Goal: Information Seeking & Learning: Learn about a topic

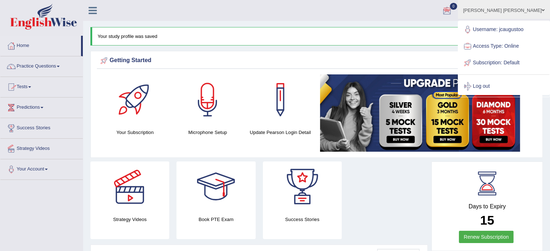
click at [42, 146] on link "Strategy Videos" at bounding box center [41, 148] width 82 height 18
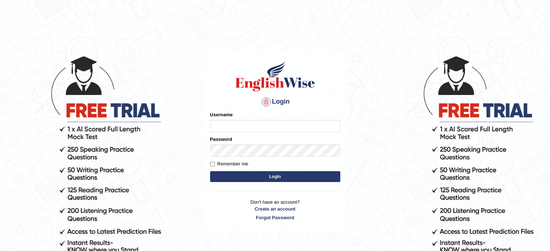
type input "jcaugustoo"
click at [241, 131] on input "jcaugustoo" at bounding box center [275, 126] width 130 height 12
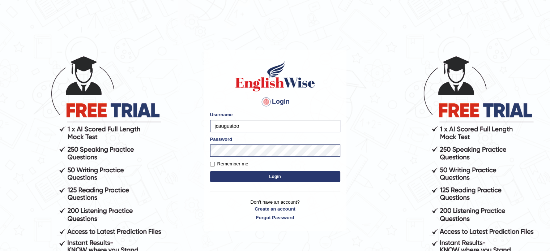
click at [227, 179] on button "Login" at bounding box center [275, 176] width 130 height 11
click at [212, 163] on input "Remember me" at bounding box center [212, 164] width 5 height 5
checkbox input "true"
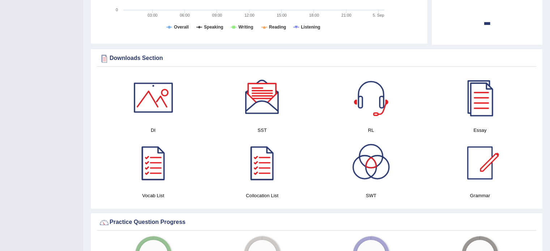
scroll to position [371, 0]
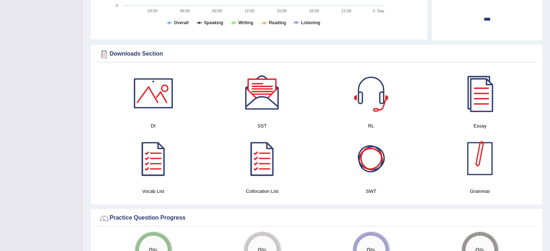
click at [471, 150] on div at bounding box center [480, 158] width 51 height 51
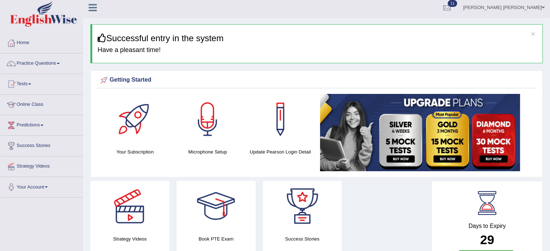
scroll to position [0, 0]
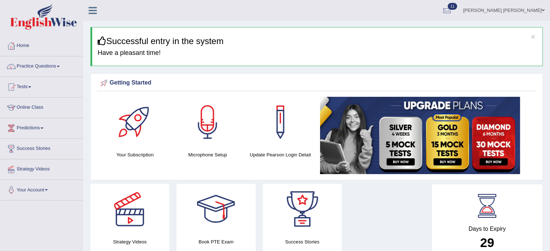
click at [42, 168] on link "Strategy Videos" at bounding box center [41, 168] width 82 height 18
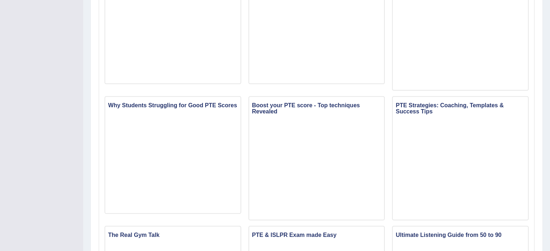
scroll to position [289, 0]
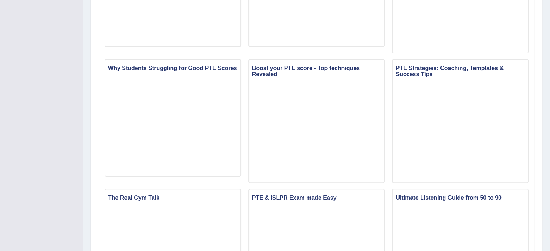
click at [3, 131] on div "Toggle navigation Home Practice Questions Speaking Practice Read Aloud Repeat S…" at bounding box center [275, 89] width 550 height 757
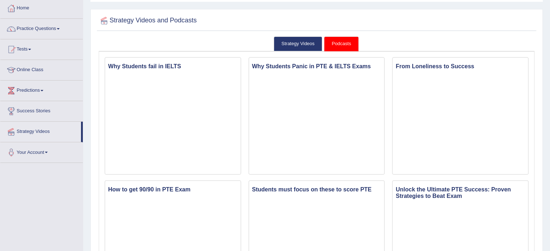
scroll to position [0, 0]
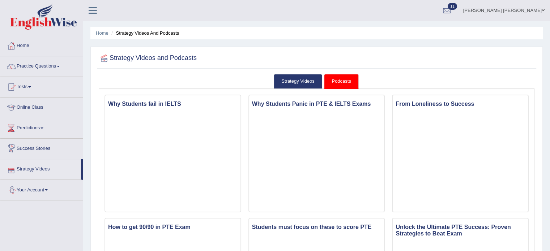
click at [41, 167] on link "Strategy Videos" at bounding box center [40, 168] width 81 height 18
click at [292, 88] on link "Strategy Videos" at bounding box center [298, 81] width 48 height 15
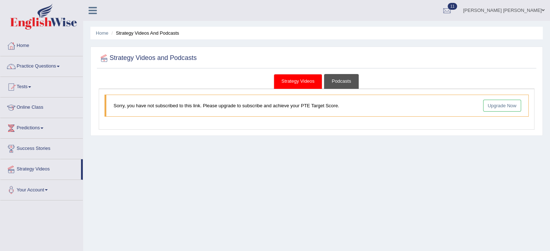
click at [338, 82] on link "Podcasts" at bounding box center [341, 81] width 34 height 15
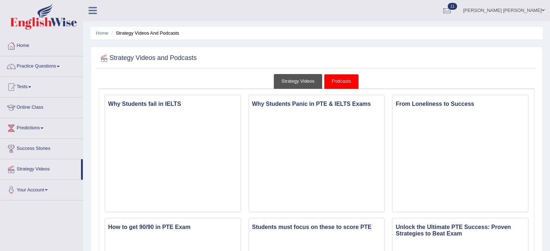
click at [297, 80] on link "Strategy Videos" at bounding box center [298, 81] width 48 height 15
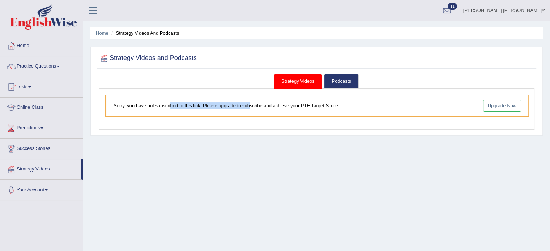
drag, startPoint x: 170, startPoint y: 106, endPoint x: 249, endPoint y: 110, distance: 78.6
click at [249, 110] on blockquote "Sorry, you have not subscribed to this link. Please upgrade to subscribe and ac…" at bounding box center [317, 106] width 424 height 22
click at [234, 130] on div "Strategy Videos Podcasts Sorry, you have not subscribed to this link. Please up…" at bounding box center [316, 103] width 439 height 58
click at [41, 127] on link "Predictions" at bounding box center [41, 127] width 82 height 18
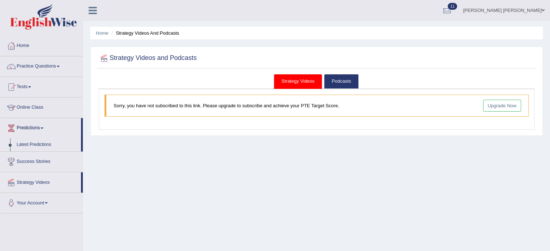
click at [41, 127] on link "Predictions" at bounding box center [40, 127] width 81 height 18
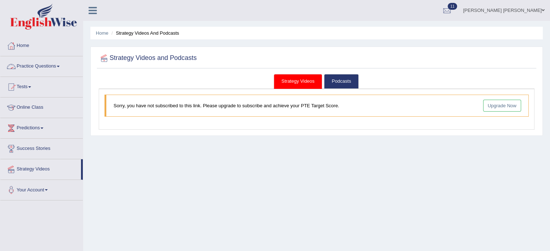
click at [39, 60] on link "Practice Questions" at bounding box center [41, 65] width 82 height 18
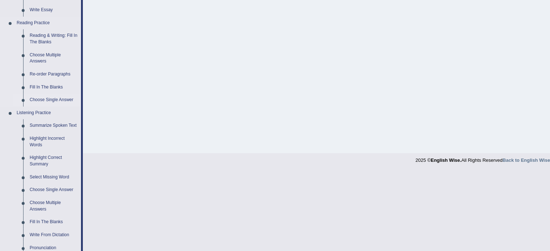
scroll to position [289, 0]
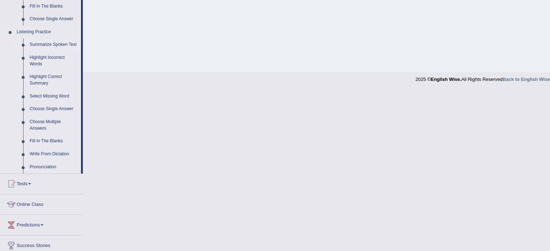
click at [57, 43] on link "Summarize Spoken Text" at bounding box center [53, 44] width 55 height 13
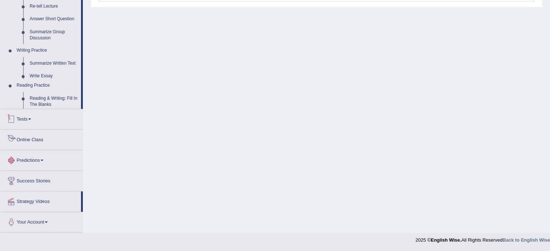
scroll to position [330, 0]
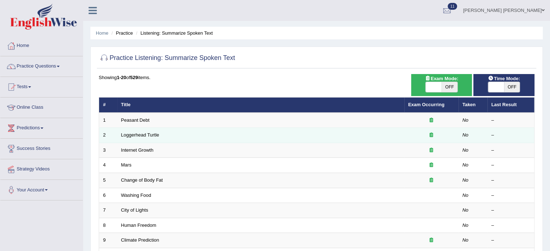
click at [136, 128] on td "Loggerhead Turtle" at bounding box center [260, 135] width 287 height 15
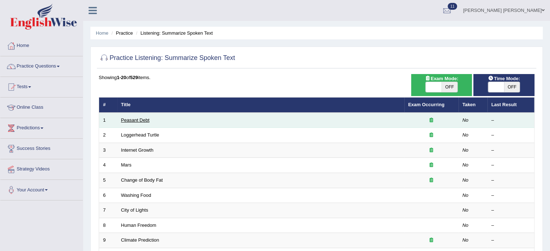
click at [137, 122] on link "Peasant Debt" at bounding box center [135, 120] width 29 height 5
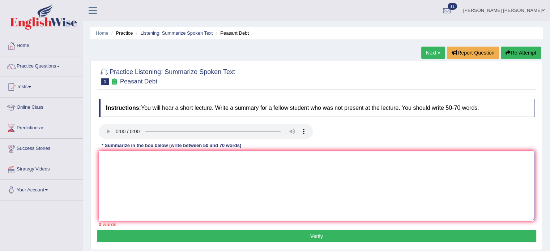
click at [253, 165] on textarea at bounding box center [317, 186] width 436 height 70
click at [176, 173] on textarea at bounding box center [317, 186] width 436 height 70
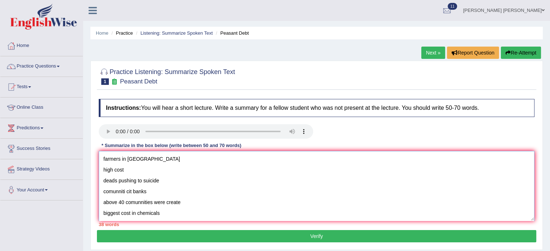
click at [99, 157] on textarea "farmers in india high cost deads pushing to suicide comunniti cit banks above 4…" at bounding box center [317, 186] width 436 height 70
click at [114, 155] on textarea "farmers in india high cost deads pushing to suicide comunniti cit banks above 4…" at bounding box center [317, 186] width 436 height 70
paste textarea "The speaker provided a comprehensive overview of [main topic], highlighting sev…"
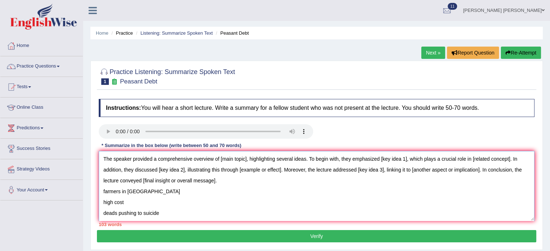
drag, startPoint x: 246, startPoint y: 160, endPoint x: 221, endPoint y: 162, distance: 25.7
click at [221, 162] on textarea "The speaker provided a comprehensive overview of [main topic], highlighting sev…" at bounding box center [317, 186] width 436 height 70
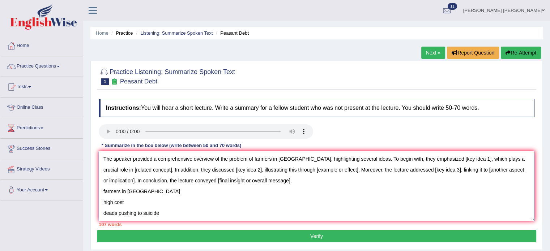
drag, startPoint x: 450, startPoint y: 159, endPoint x: 423, endPoint y: 164, distance: 26.9
click at [423, 164] on textarea "The speaker provided a comprehensive overview of the problem of farmers in Indi…" at bounding box center [317, 186] width 436 height 70
drag, startPoint x: 120, startPoint y: 170, endPoint x: 155, endPoint y: 170, distance: 35.4
click at [155, 170] on textarea "The speaker provided a comprehensive overview of the problem of farmers in Indi…" at bounding box center [317, 186] width 436 height 70
click at [137, 167] on textarea "The speaker provided a comprehensive overview of the problem of farmers in Indi…" at bounding box center [317, 186] width 436 height 70
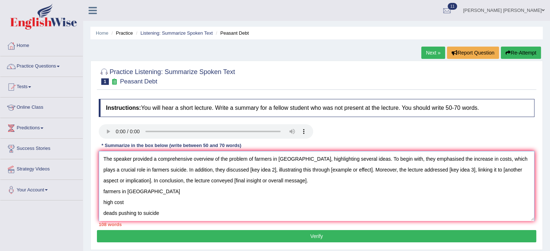
click at [136, 169] on textarea "The speaker provided a comprehensive overview of the problem of farmers in Indi…" at bounding box center [317, 186] width 436 height 70
drag, startPoint x: 213, startPoint y: 169, endPoint x: 240, endPoint y: 169, distance: 27.5
click at [240, 169] on textarea "The speaker provided a comprehensive overview of the problem of farmers in Indi…" at bounding box center [317, 186] width 436 height 70
drag, startPoint x: 336, startPoint y: 170, endPoint x: 379, endPoint y: 170, distance: 42.3
click at [379, 170] on textarea "The speaker provided a comprehensive overview of the problem of farmers in Indi…" at bounding box center [317, 186] width 436 height 70
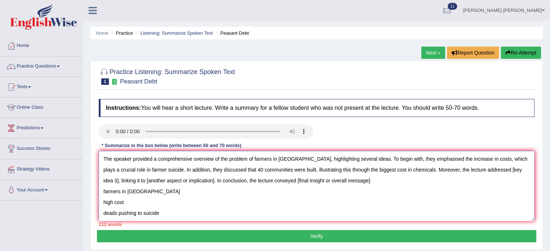
click at [359, 170] on textarea "The speaker provided a comprehensive overview of the problem of farmers in Indi…" at bounding box center [317, 186] width 436 height 70
drag, startPoint x: 477, startPoint y: 169, endPoint x: 504, endPoint y: 172, distance: 27.0
click at [504, 172] on textarea "The speaker provided a comprehensive overview of the problem of farmers in Indi…" at bounding box center [317, 186] width 436 height 70
drag, startPoint x: 127, startPoint y: 181, endPoint x: 195, endPoint y: 179, distance: 68.0
click at [195, 179] on textarea "The speaker provided a comprehensive overview of the problem of farmers in Indi…" at bounding box center [317, 186] width 436 height 70
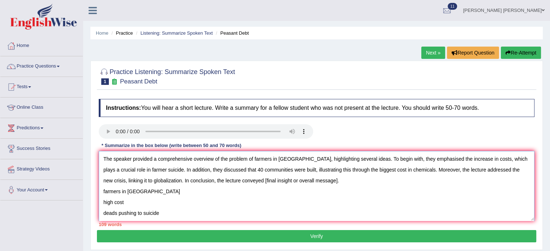
drag, startPoint x: 240, startPoint y: 183, endPoint x: 312, endPoint y: 182, distance: 72.3
click at [312, 182] on textarea "The speaker provided a comprehensive overview of the problem of farmers in Indi…" at bounding box center [317, 186] width 436 height 70
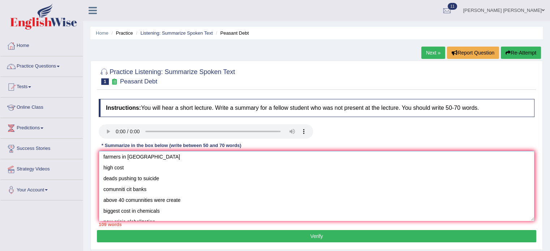
scroll to position [76, 0]
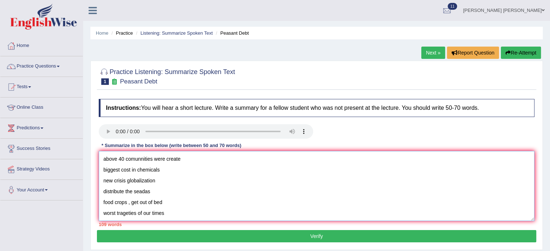
drag, startPoint x: 101, startPoint y: 189, endPoint x: 200, endPoint y: 236, distance: 109.4
click at [200, 236] on div "Practice Listening: Summarize Spoken Text 1 Peasant Debt Instructions: You will…" at bounding box center [316, 155] width 452 height 189
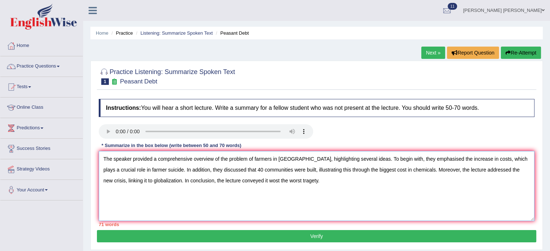
scroll to position [0, 0]
click at [253, 159] on textarea "The speaker provided a comprehensive overview of the problem of farmers in Indi…" at bounding box center [317, 186] width 436 height 70
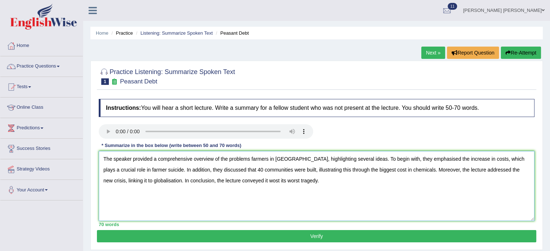
click at [268, 159] on textarea "The speaker provided a comprehensive overview of the problems farmers in India,…" at bounding box center [317, 186] width 436 height 70
click at [276, 176] on textarea "The speaker provided a comprehensive overview of the problems farmimg in India,…" at bounding box center [317, 186] width 436 height 70
click at [259, 160] on textarea "The speaker provided a comprehensive overview of the problems farming in India,…" at bounding box center [317, 186] width 436 height 70
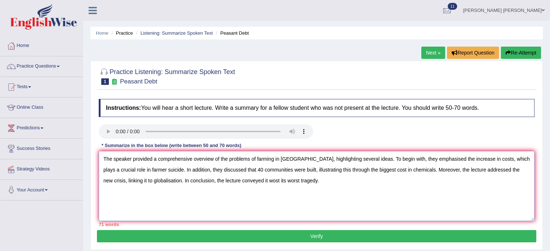
click at [237, 181] on textarea "The speaker provided a comprehensive overview of the problems of farming in Ind…" at bounding box center [317, 186] width 436 height 70
drag, startPoint x: 240, startPoint y: 182, endPoint x: 230, endPoint y: 184, distance: 11.1
click at [229, 184] on textarea "The speaker provided a comprehensive overview of the problems of farming in Ind…" at bounding box center [317, 186] width 436 height 70
drag, startPoint x: 246, startPoint y: 182, endPoint x: 223, endPoint y: 182, distance: 22.1
click at [223, 182] on textarea "The speaker provided a comprehensive overview of the problems of farming in Ind…" at bounding box center [317, 186] width 436 height 70
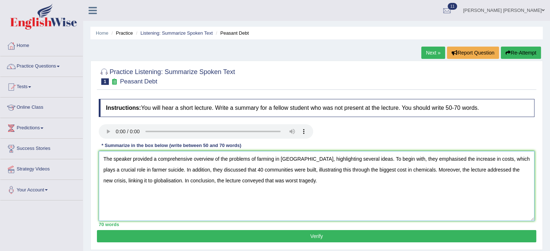
click at [292, 194] on textarea "The speaker provided a comprehensive overview of the problems of farming in Ind…" at bounding box center [317, 186] width 436 height 70
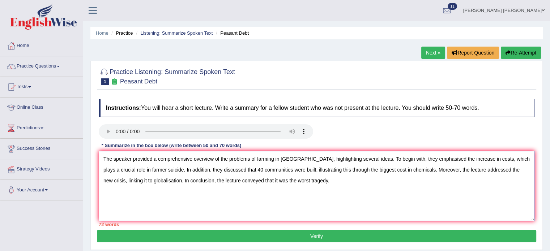
drag, startPoint x: 230, startPoint y: 169, endPoint x: 224, endPoint y: 169, distance: 5.8
click at [224, 169] on textarea "The speaker provided a comprehensive overview of the problems of farming in Ind…" at bounding box center [317, 186] width 436 height 70
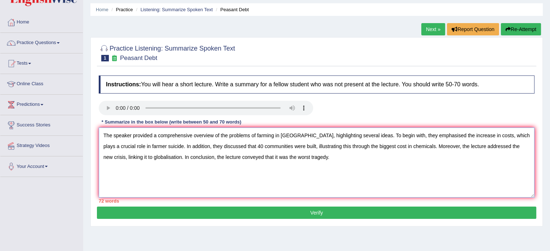
scroll to position [36, 0]
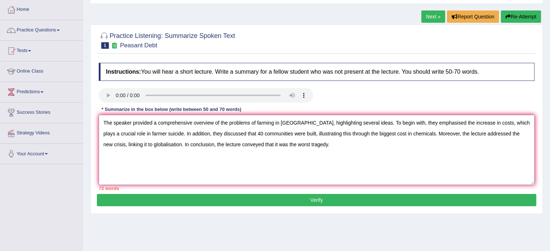
click at [166, 175] on textarea "The speaker provided a comprehensive overview of the problems of farming in Ind…" at bounding box center [317, 150] width 436 height 70
click at [230, 132] on textarea "The speaker provided a comprehensive overview of the problems of farming in Ind…" at bounding box center [317, 150] width 436 height 70
drag, startPoint x: 260, startPoint y: 146, endPoint x: 239, endPoint y: 141, distance: 22.2
click at [239, 141] on textarea "The speaker provided a comprehensive overview of the problems of farming in Ind…" at bounding box center [317, 150] width 436 height 70
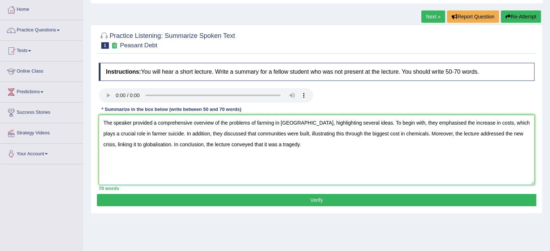
type textarea "The speaker provided a comprehensive overview of the problems of farming in Ind…"
click at [273, 199] on button "Verify" at bounding box center [316, 200] width 439 height 12
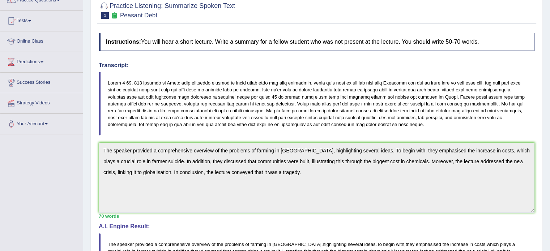
scroll to position [0, 0]
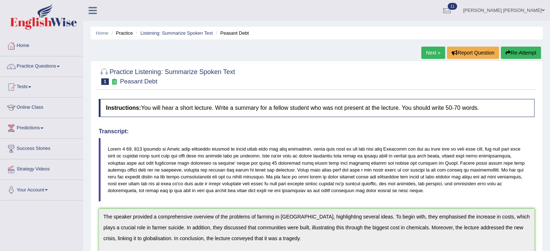
click at [429, 52] on link "Next »" at bounding box center [433, 53] width 24 height 12
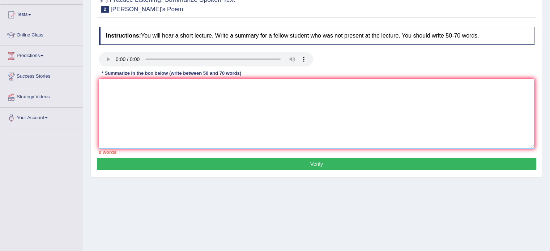
click at [256, 102] on textarea at bounding box center [317, 114] width 436 height 70
click at [154, 89] on textarea at bounding box center [317, 114] width 436 height 70
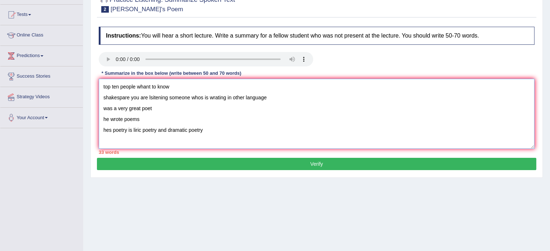
click at [99, 84] on textarea "top ten people whant to know shakespare you are lsitening someone whos is wrati…" at bounding box center [317, 114] width 436 height 70
click at [119, 81] on textarea "top ten people whant to know shakespare you are lsitening someone whos is wrati…" at bounding box center [317, 114] width 436 height 70
paste textarea "The speaker provided a comprehensive overview of [main topic], highlighting sev…"
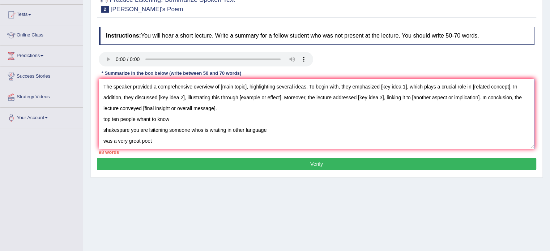
drag, startPoint x: 221, startPoint y: 88, endPoint x: 246, endPoint y: 90, distance: 25.1
click at [246, 90] on textarea "The speaker provided a comprehensive overview of [main topic], highlighting sev…" at bounding box center [317, 114] width 436 height 70
drag, startPoint x: 355, startPoint y: 86, endPoint x: 383, endPoint y: 88, distance: 27.9
click at [383, 88] on textarea "The speaker provided a comprehensive overview of Shakespeare, highlighting seve…" at bounding box center [317, 114] width 436 height 70
click at [418, 87] on textarea "The speaker provided a comprehensive overview of Shakespeare, highlighting seve…" at bounding box center [317, 114] width 436 height 70
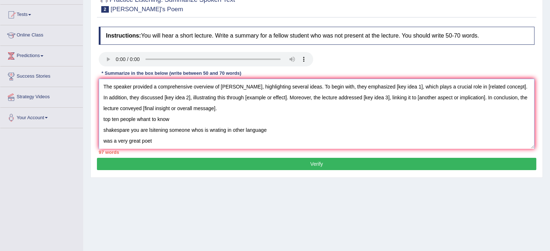
click at [410, 85] on textarea "The speaker provided a comprehensive overview of Shakespeare, highlighting seve…" at bounding box center [317, 114] width 436 height 70
click at [410, 86] on textarea "The speaker provided a comprehensive overview of Shakespeare, highlighting seve…" at bounding box center [317, 114] width 436 height 70
drag, startPoint x: 411, startPoint y: 86, endPoint x: 385, endPoint y: 87, distance: 26.1
click at [385, 87] on textarea "The speaker provided a comprehensive overview of Shakespeare, highlighting seve…" at bounding box center [317, 114] width 436 height 70
click at [390, 86] on textarea "The speaker provided a comprehensive overview of Shakespeare, highlighting seve…" at bounding box center [317, 114] width 436 height 70
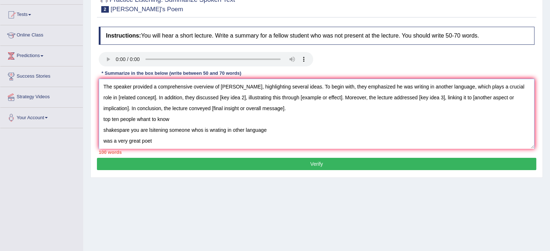
click at [386, 86] on textarea "The speaker provided a comprehensive overview of Shakespeare, highlighting seve…" at bounding box center [317, 114] width 436 height 70
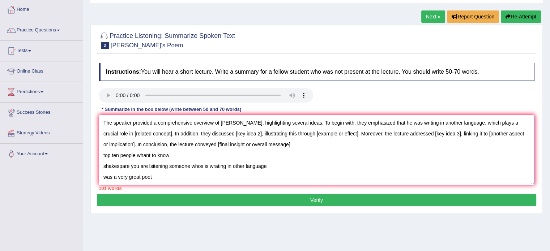
drag, startPoint x: 118, startPoint y: 132, endPoint x: 155, endPoint y: 133, distance: 37.6
click at [155, 133] on textarea "The speaker provided a comprehensive overview of Shakespeare, highlighting seve…" at bounding box center [317, 150] width 436 height 70
click at [133, 131] on textarea "The speaker provided a comprehensive overview of Shakespeare, highlighting seve…" at bounding box center [317, 150] width 436 height 70
click at [126, 133] on textarea "The speaker provided a comprehensive overview of Shakespeare, highlighting seve…" at bounding box center [317, 150] width 436 height 70
click at [130, 133] on textarea "The speaker provided a comprehensive overview of Shakespeare, highlighting seve…" at bounding box center [317, 150] width 436 height 70
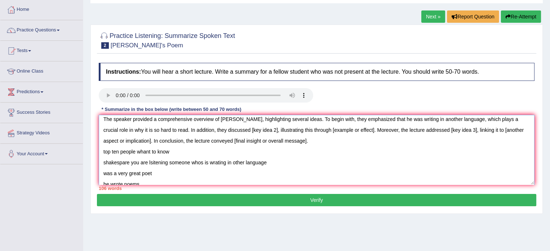
scroll to position [0, 0]
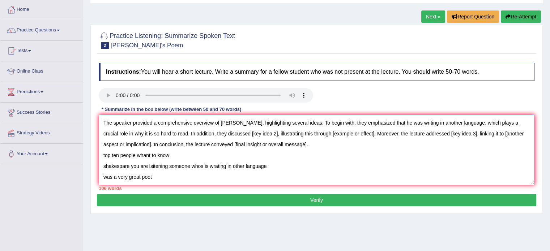
drag, startPoint x: 261, startPoint y: 134, endPoint x: 236, endPoint y: 137, distance: 25.2
click at [236, 137] on textarea "The speaker provided a comprehensive overview of Shakespeare, highlighting seve…" at bounding box center [317, 150] width 436 height 70
click at [250, 134] on textarea "The speaker provided a comprehensive overview of Shakespeare, highlighting seve…" at bounding box center [317, 150] width 436 height 70
drag, startPoint x: 318, startPoint y: 133, endPoint x: 358, endPoint y: 136, distance: 40.6
click at [358, 136] on textarea "The speaker provided a comprehensive overview of Shakespeare, highlighting seve…" at bounding box center [317, 150] width 436 height 70
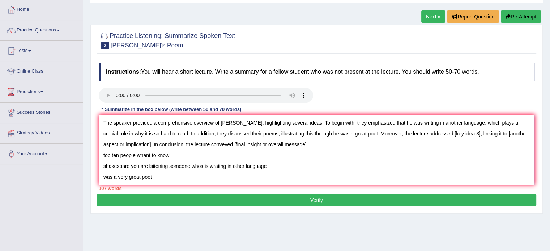
drag, startPoint x: 439, startPoint y: 134, endPoint x: 464, endPoint y: 135, distance: 25.0
click at [464, 135] on textarea "The speaker provided a comprehensive overview of Shakespeare, highlighting seve…" at bounding box center [317, 150] width 436 height 70
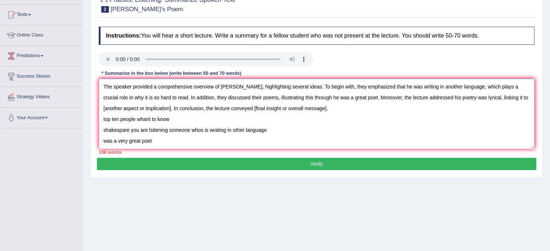
click at [169, 108] on textarea "The speaker provided a comprehensive overview of Shakespeare, highlighting seve…" at bounding box center [317, 114] width 436 height 70
drag, startPoint x: 171, startPoint y: 108, endPoint x: 102, endPoint y: 104, distance: 68.5
click at [102, 104] on textarea "The speaker provided a comprehensive overview of Shakespeare, highlighting seve…" at bounding box center [317, 114] width 436 height 70
drag, startPoint x: 208, startPoint y: 110, endPoint x: 282, endPoint y: 110, distance: 73.8
click at [282, 110] on textarea "The speaker provided a comprehensive overview of Shakespeare, highlighting seve…" at bounding box center [317, 114] width 436 height 70
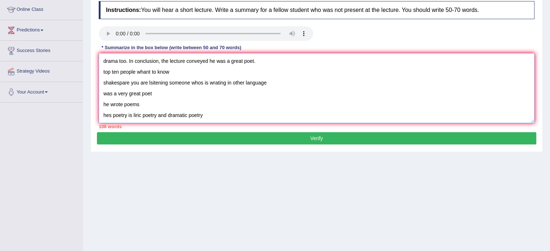
scroll to position [128, 0]
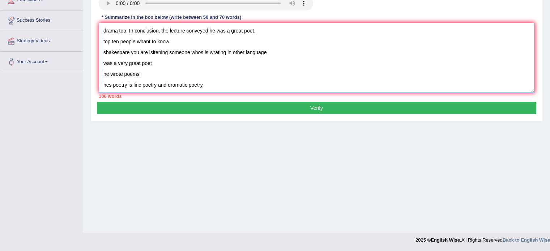
drag, startPoint x: 102, startPoint y: 116, endPoint x: 239, endPoint y: 88, distance: 139.9
click at [239, 88] on textarea "The speaker provided a comprehensive overview of Shakespeare, highlighting seve…" at bounding box center [317, 58] width 436 height 70
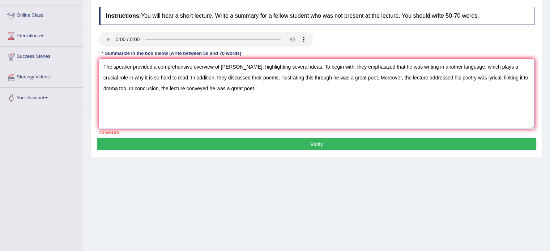
scroll to position [56, 0]
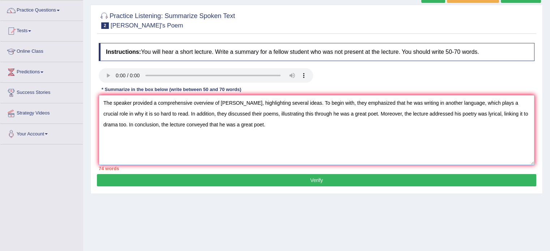
drag, startPoint x: 255, startPoint y: 101, endPoint x: 311, endPoint y: 101, distance: 56.4
click at [311, 101] on textarea "The speaker provided a comprehensive overview of Shakespeare, highlighting seve…" at bounding box center [317, 130] width 436 height 70
click at [479, 112] on textarea "The speaker provided a comprehensive overview of Shakespeare. To begin with, th…" at bounding box center [317, 130] width 436 height 70
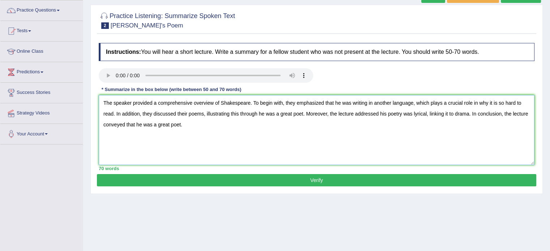
type textarea "The speaker provided a comprehensive overview of Shakespeare. To begin with, th…"
click at [346, 175] on button "Verify" at bounding box center [316, 180] width 439 height 12
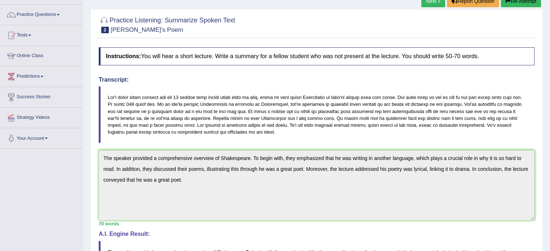
scroll to position [0, 0]
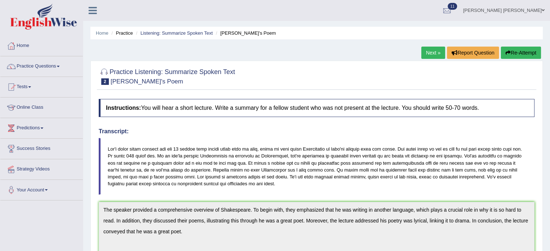
click at [431, 50] on link "Next »" at bounding box center [433, 53] width 24 height 12
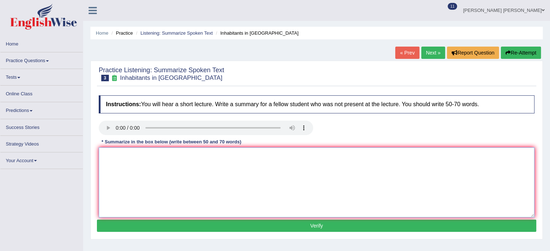
drag, startPoint x: 0, startPoint y: 0, endPoint x: 204, endPoint y: 171, distance: 265.9
click at [204, 172] on textarea at bounding box center [317, 183] width 436 height 70
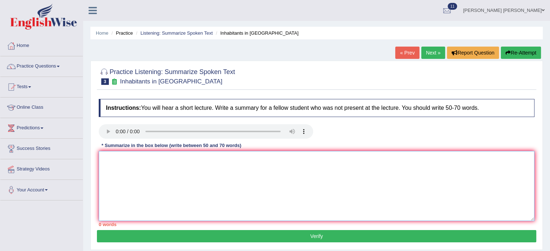
click at [214, 192] on textarea at bounding box center [317, 186] width 436 height 70
type textarea "the first inhabitant of [GEOGRAPHIC_DATA]"
click at [184, 161] on textarea "the first inhabitant of [GEOGRAPHIC_DATA]" at bounding box center [317, 186] width 436 height 70
click at [146, 160] on textarea "the first inhabitant of [GEOGRAPHIC_DATA]" at bounding box center [317, 186] width 436 height 70
type textarea "the first inhabitant in [GEOGRAPHIC_DATA]"
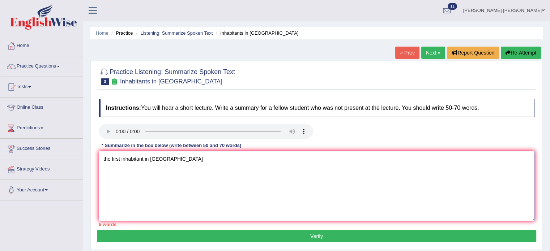
click at [176, 158] on textarea "the first inhabitant in australia" at bounding box center [317, 186] width 436 height 70
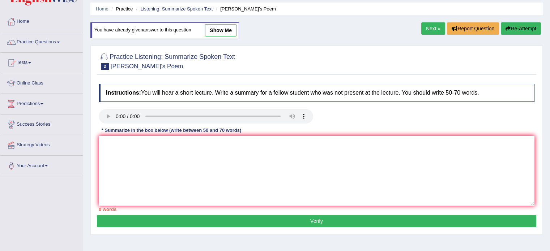
scroll to position [36, 0]
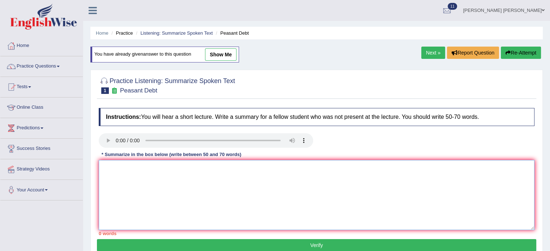
click at [172, 174] on textarea at bounding box center [317, 195] width 436 height 70
click at [172, 171] on textarea at bounding box center [317, 195] width 436 height 70
type textarea "the first"
click at [228, 171] on textarea "the first" at bounding box center [317, 195] width 436 height 70
click at [422, 51] on link "Next »" at bounding box center [433, 53] width 24 height 12
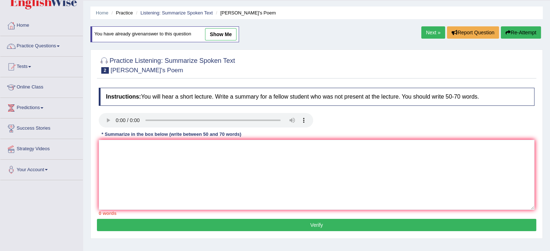
scroll to position [20, 0]
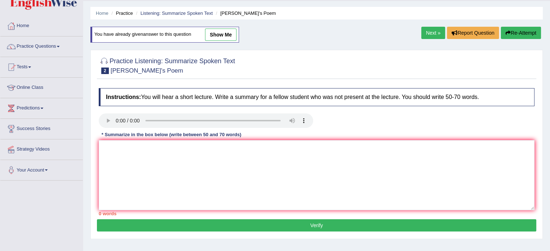
click at [425, 37] on link "Next »" at bounding box center [433, 33] width 24 height 12
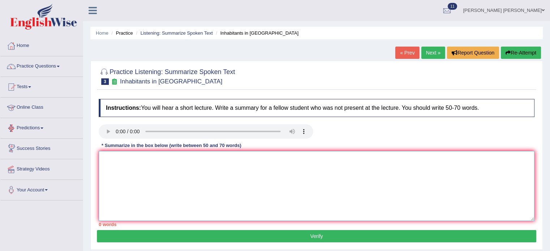
click at [218, 197] on textarea at bounding box center [317, 186] width 436 height 70
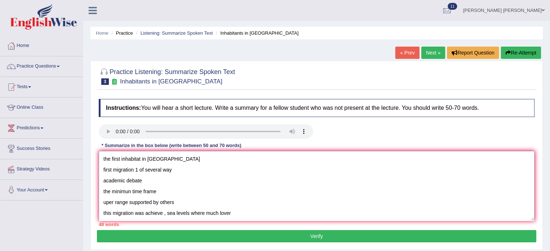
click at [102, 154] on textarea "the first inhabitat in [GEOGRAPHIC_DATA] first migration 1 of several way acade…" at bounding box center [317, 186] width 436 height 70
click at [104, 159] on textarea "the first inhabitat in [GEOGRAPHIC_DATA] first migration 1 of several way acade…" at bounding box center [317, 186] width 436 height 70
paste textarea "The speaker provided a comprehensive overview of [main topic], highlighting sev…"
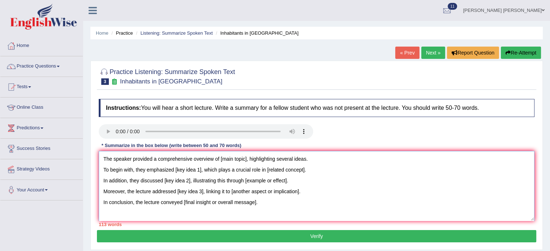
drag, startPoint x: 247, startPoint y: 159, endPoint x: 221, endPoint y: 161, distance: 26.5
click at [221, 161] on textarea "The speaker provided a comprehensive overview of [main topic], highlighting sev…" at bounding box center [317, 186] width 436 height 70
drag, startPoint x: 176, startPoint y: 169, endPoint x: 200, endPoint y: 169, distance: 23.9
click at [200, 169] on textarea "The speaker provided a comprehensive overview of the first inhabitants in Austr…" at bounding box center [317, 186] width 436 height 70
click at [320, 170] on textarea "The speaker provided a comprehensive overview of the first inhabitants in Austr…" at bounding box center [317, 186] width 436 height 70
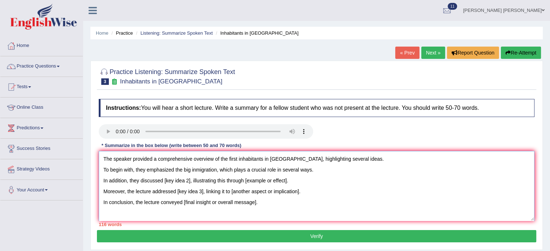
click at [189, 181] on textarea "The speaker provided a comprehensive overview of the first inhabitants in Austr…" at bounding box center [317, 186] width 436 height 70
drag, startPoint x: 271, startPoint y: 180, endPoint x: 316, endPoint y: 180, distance: 44.8
click at [316, 180] on textarea "The speaker provided a comprehensive overview of the first inhabitants in Austr…" at bounding box center [317, 186] width 436 height 70
click at [313, 182] on textarea "The speaker provided a comprehensive overview of the first inhabitants in Austr…" at bounding box center [317, 186] width 436 height 70
click at [314, 182] on textarea "The speaker provided a comprehensive overview of the first inhabitants in Austr…" at bounding box center [317, 186] width 436 height 70
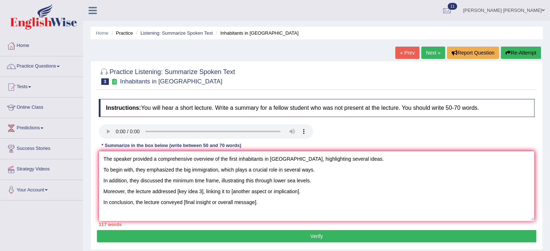
drag, startPoint x: 203, startPoint y: 194, endPoint x: 177, endPoint y: 196, distance: 25.8
click at [177, 196] on textarea "The speaker provided a comprehensive overview of the first inhabitants in Austr…" at bounding box center [317, 186] width 436 height 70
click at [247, 195] on textarea "The speaker provided a comprehensive overview of the first inhabitants in Austr…" at bounding box center [317, 186] width 436 height 70
drag, startPoint x: 246, startPoint y: 194, endPoint x: 311, endPoint y: 193, distance: 64.7
click at [311, 193] on textarea "The speaker provided a comprehensive overview of the first inhabitants in Austr…" at bounding box center [317, 186] width 436 height 70
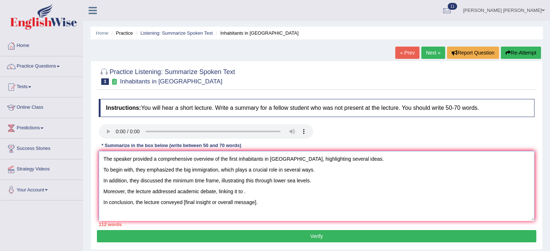
click at [241, 195] on textarea "The speaker provided a comprehensive overview of the first inhabitants in Austr…" at bounding box center [317, 186] width 436 height 70
drag, startPoint x: 184, startPoint y: 201, endPoint x: 255, endPoint y: 201, distance: 71.6
click at [255, 201] on textarea "The speaker provided a comprehensive overview of the first inhabitants in Austr…" at bounding box center [317, 186] width 436 height 70
click at [240, 203] on textarea "The speaker provided a comprehensive overview of the first inhabitants in Austr…" at bounding box center [317, 186] width 436 height 70
click at [243, 203] on textarea "The speaker provided a comprehensive overview of the first inhabitants in Austr…" at bounding box center [317, 186] width 436 height 70
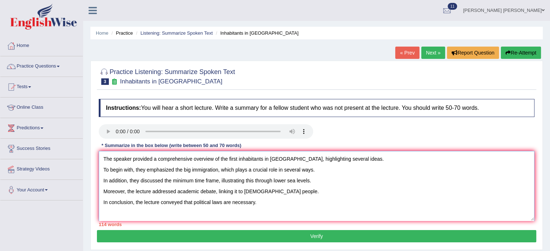
click at [276, 202] on textarea "The speaker provided a comprehensive overview of the first inhabitants in Austr…" at bounding box center [317, 186] width 436 height 70
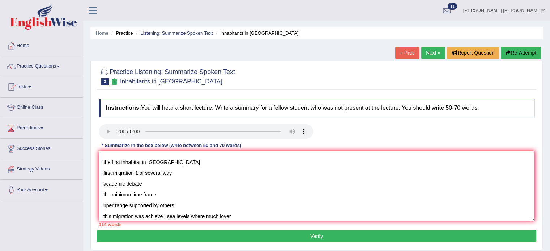
scroll to position [119, 0]
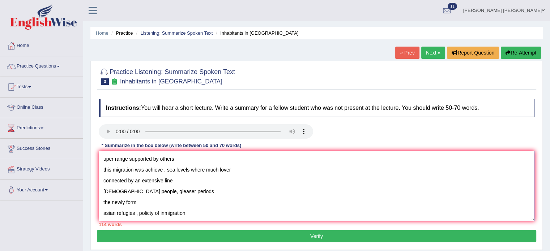
drag, startPoint x: 103, startPoint y: 173, endPoint x: 216, endPoint y: 231, distance: 126.8
click at [216, 231] on div "Practice Listening: Summarize Spoken Text 3 Inhabitants in Australia Instructio…" at bounding box center [316, 155] width 452 height 189
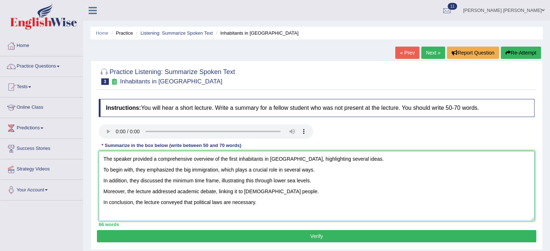
scroll to position [0, 0]
type textarea "The speaker provided a comprehensive overview of the first inhabitants in Austr…"
click at [269, 235] on button "Verify" at bounding box center [316, 236] width 439 height 12
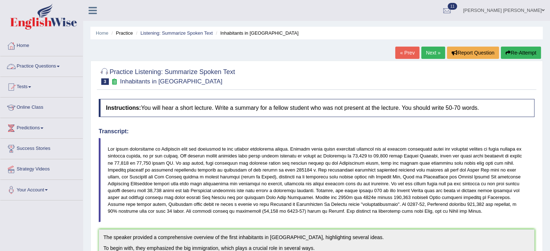
click at [55, 70] on link "Practice Questions" at bounding box center [41, 65] width 82 height 18
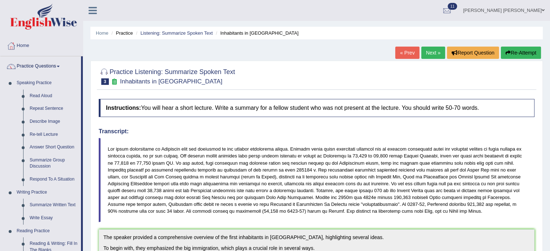
drag, startPoint x: 82, startPoint y: 138, endPoint x: 88, endPoint y: 179, distance: 41.6
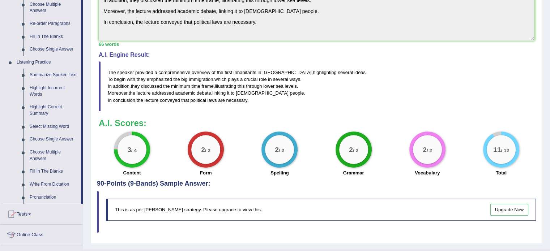
scroll to position [260, 0]
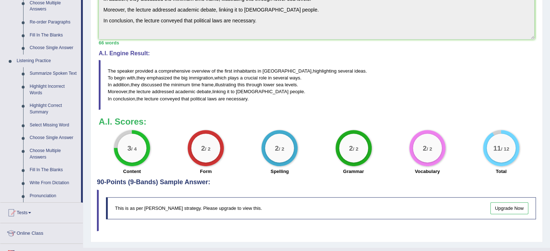
drag, startPoint x: 83, startPoint y: 85, endPoint x: 82, endPoint y: 93, distance: 7.3
click at [82, 93] on div "Toggle navigation Home Practice Questions Speaking Practice Read Aloud Repeat S…" at bounding box center [275, 1] width 550 height 523
click at [55, 170] on link "Fill In The Blanks" at bounding box center [53, 170] width 55 height 13
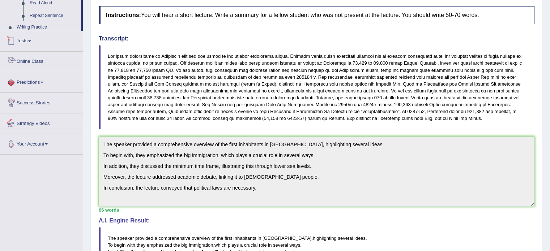
scroll to position [230, 0]
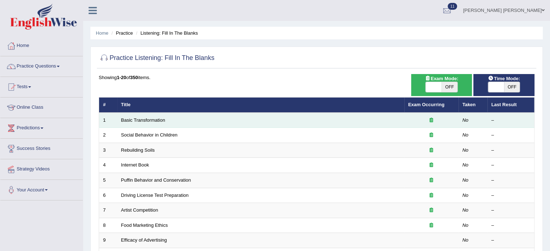
click at [284, 124] on td "Basic Transformation" at bounding box center [260, 120] width 287 height 15
click at [227, 123] on td "Basic Transformation" at bounding box center [260, 120] width 287 height 15
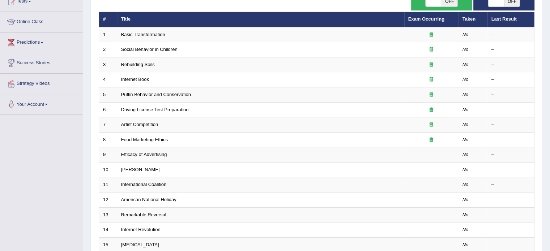
scroll to position [84, 0]
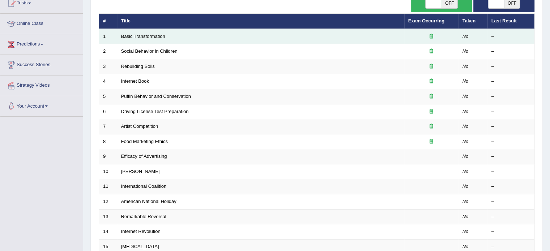
click at [178, 36] on td "Basic Transformation" at bounding box center [260, 36] width 287 height 15
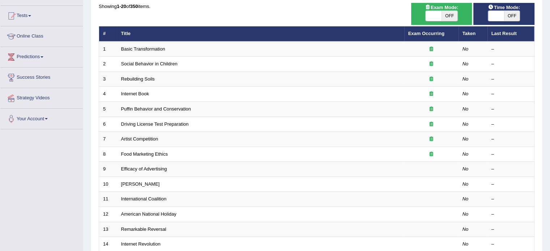
scroll to position [67, 0]
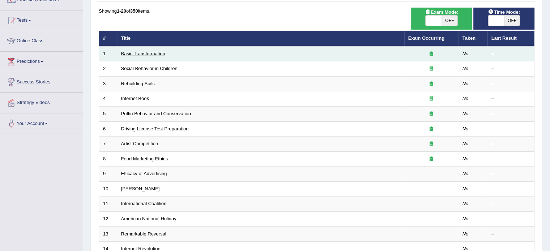
click at [142, 53] on link "Basic Transformation" at bounding box center [143, 53] width 44 height 5
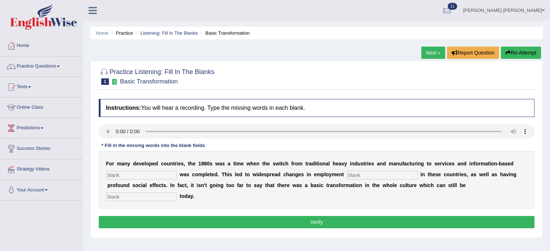
click at [182, 224] on button "Verify" at bounding box center [317, 222] width 436 height 12
drag, startPoint x: 148, startPoint y: 167, endPoint x: 144, endPoint y: 169, distance: 4.2
click at [148, 167] on div "F o r m a n y d e v e l o p e d c o u n t r i e s , t h e 1 9 8 0 s w a s a t i…" at bounding box center [317, 180] width 436 height 58
click at [142, 174] on input "text" at bounding box center [141, 175] width 71 height 9
type input "entreprices"
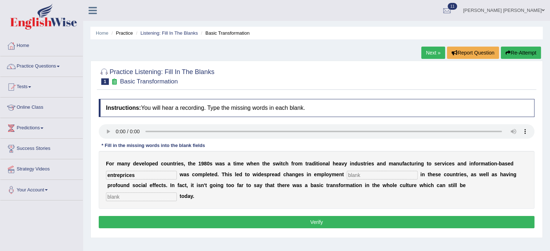
click at [129, 196] on input "text" at bounding box center [141, 197] width 71 height 9
type input "absorb"
click at [252, 225] on button "Verify" at bounding box center [317, 222] width 436 height 12
click at [380, 171] on input "text" at bounding box center [382, 175] width 71 height 9
type input "x"
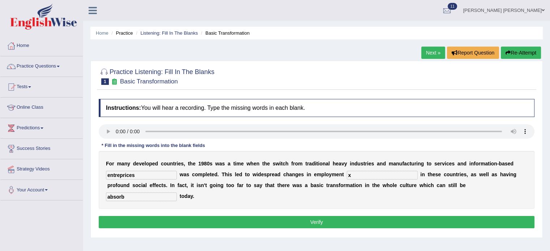
click at [356, 218] on button "Verify" at bounding box center [317, 222] width 436 height 12
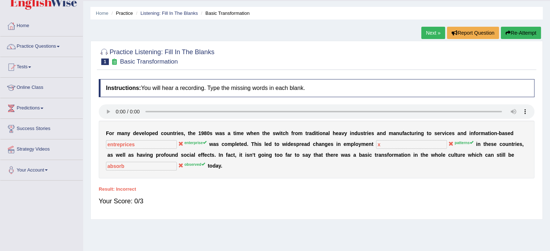
scroll to position [23, 0]
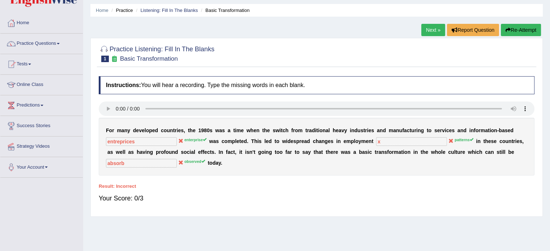
click at [119, 134] on div "F o r m a n y d e v e l o p e d c o u n t r i e s , t h e 1 9 8 0 s w a s a t i…" at bounding box center [317, 147] width 436 height 58
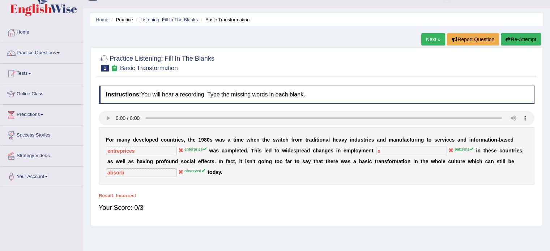
scroll to position [15, 0]
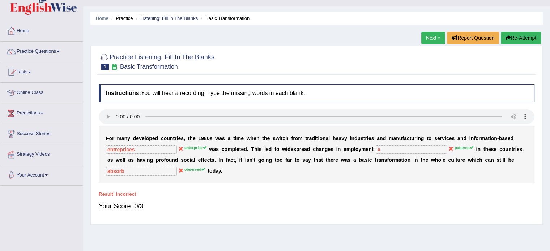
click at [516, 43] on button "Re-Attempt" at bounding box center [521, 38] width 40 height 12
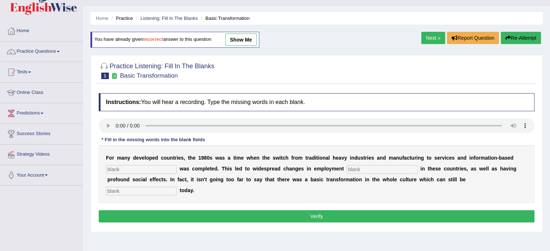
scroll to position [15, 0]
click at [161, 172] on input "text" at bounding box center [141, 169] width 71 height 9
click at [161, 169] on input "text" at bounding box center [141, 169] width 71 height 9
type input "enterprise"
click at [365, 167] on input "text" at bounding box center [382, 169] width 71 height 9
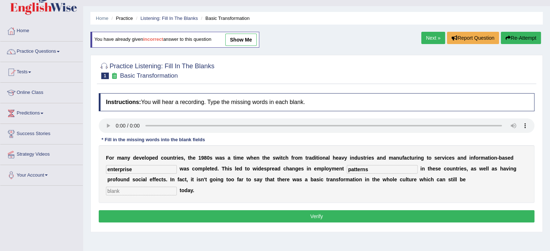
type input "patterns"
click at [153, 191] on input "text" at bounding box center [141, 191] width 71 height 9
type input "absorbed"
click at [170, 211] on button "Verify" at bounding box center [317, 216] width 436 height 12
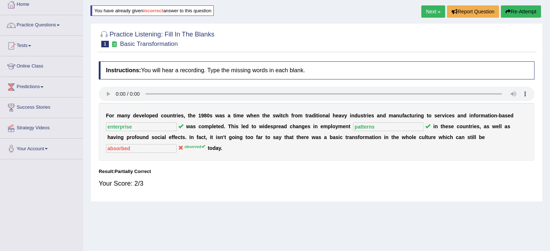
scroll to position [41, 0]
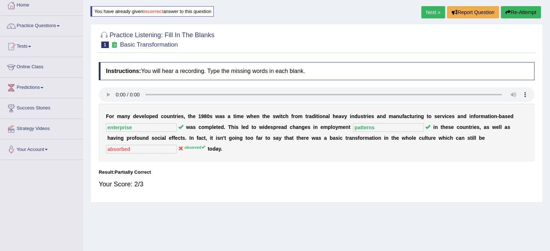
click at [513, 14] on button "Re-Attempt" at bounding box center [521, 12] width 40 height 12
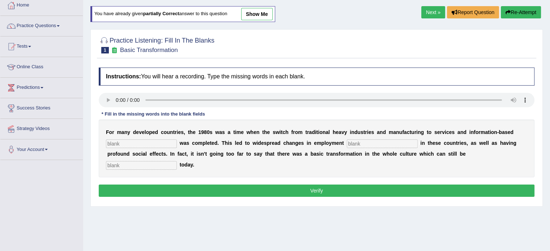
click at [144, 142] on input "text" at bounding box center [141, 144] width 71 height 9
type input "enterprise"
click at [367, 140] on input "text" at bounding box center [382, 144] width 71 height 9
type input "patterns"
click at [170, 164] on input "text" at bounding box center [141, 165] width 71 height 9
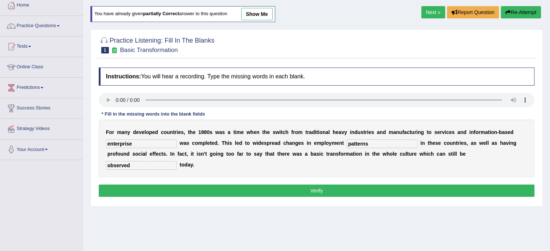
type input "observed"
click at [191, 185] on button "Verify" at bounding box center [317, 191] width 436 height 12
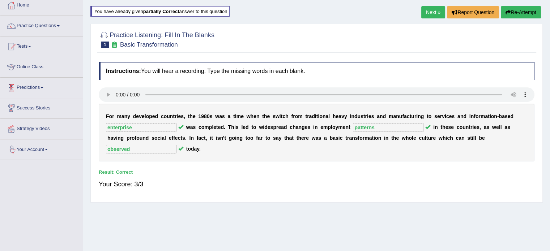
click at [461, 196] on div "Instructions: You will hear a recording. Type the missing words in each blank. …" at bounding box center [316, 129] width 439 height 140
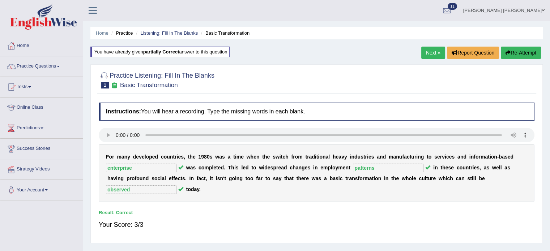
click at [429, 48] on link "Next »" at bounding box center [433, 53] width 24 height 12
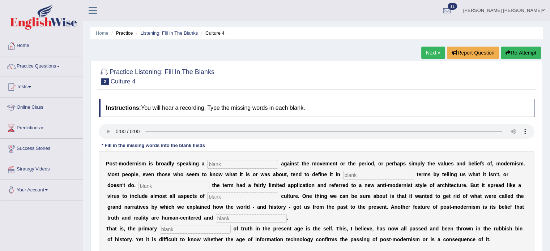
click at [230, 164] on input "text" at bounding box center [242, 164] width 71 height 9
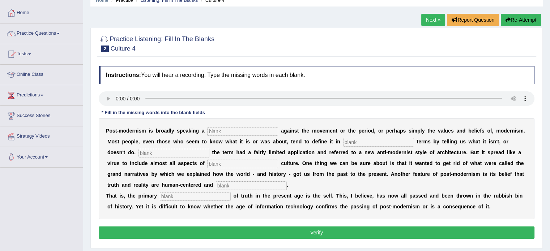
scroll to position [42, 0]
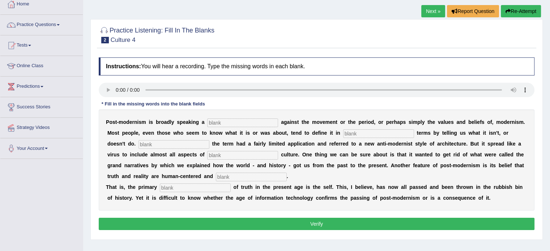
click at [227, 121] on input "text" at bounding box center [242, 123] width 71 height 9
type input "reaction"
click at [376, 133] on input "text" at bounding box center [378, 133] width 71 height 9
type input "negatives"
click at [160, 143] on input "text" at bounding box center [173, 144] width 71 height 9
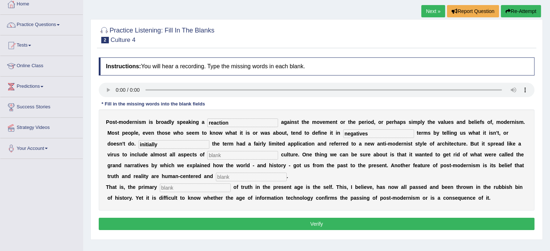
click at [140, 143] on input "initially" at bounding box center [173, 144] width 71 height 9
click at [175, 142] on input "Initially" at bounding box center [173, 144] width 71 height 9
type input "Initially"
click at [222, 160] on div "P o s t - m o d e r n i s m i s b r o a d l y s p e a k i n g a reaction a g a …" at bounding box center [317, 160] width 436 height 101
click at [243, 156] on input "text" at bounding box center [242, 155] width 71 height 9
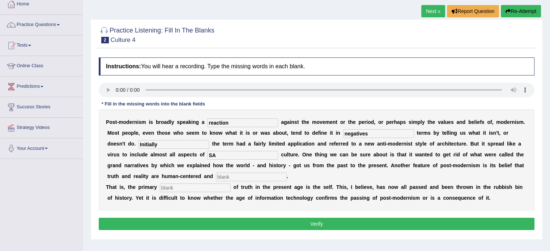
type input "SA"
click at [247, 177] on input "text" at bounding box center [251, 177] width 71 height 9
type input "internal"
click at [179, 188] on input "text" at bounding box center [195, 188] width 71 height 9
type input "truth"
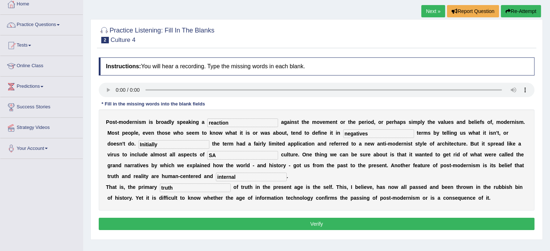
click at [280, 222] on button "Verify" at bounding box center [317, 224] width 436 height 12
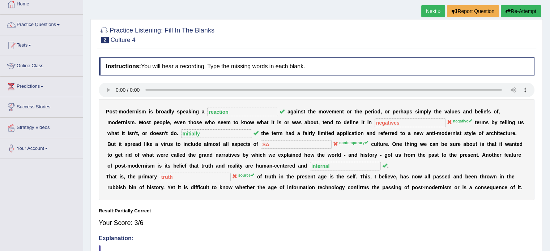
click at [515, 6] on button "Re-Attempt" at bounding box center [521, 11] width 40 height 12
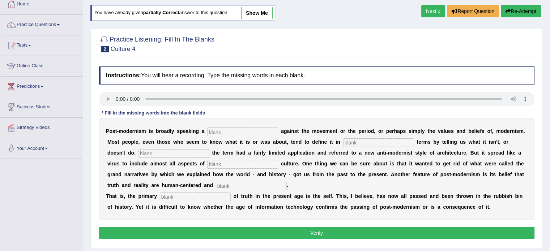
click at [234, 132] on input "text" at bounding box center [242, 132] width 71 height 9
click at [222, 128] on input "text" at bounding box center [242, 132] width 71 height 9
type input "reaction"
click at [370, 141] on input "text" at bounding box center [378, 142] width 71 height 9
type input "negative"
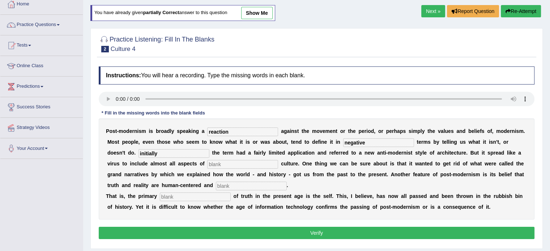
type input "initially"
type input "contemporary"
type input "internal"
type input "source"
click at [333, 229] on button "Verify" at bounding box center [317, 233] width 436 height 12
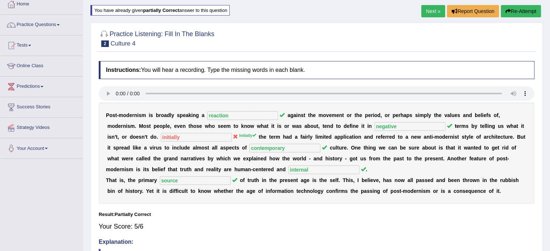
scroll to position [37, 0]
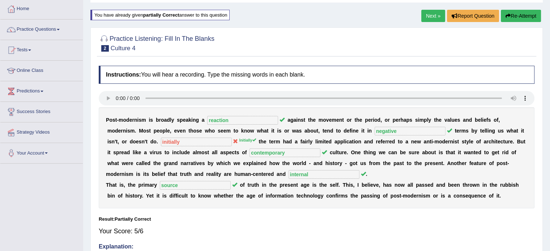
click at [429, 16] on link "Next »" at bounding box center [433, 16] width 24 height 12
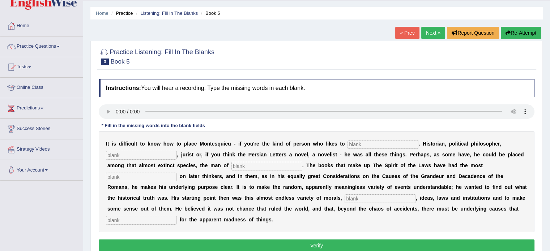
scroll to position [20, 0]
click at [388, 147] on div "I t i s d i f f i c u l t t o k n o w h o w t o p l a c e M o n t e s q u i e u…" at bounding box center [317, 181] width 436 height 101
click at [394, 144] on input "text" at bounding box center [383, 144] width 71 height 9
type input "categorize"
click at [246, 165] on input "text" at bounding box center [266, 166] width 71 height 9
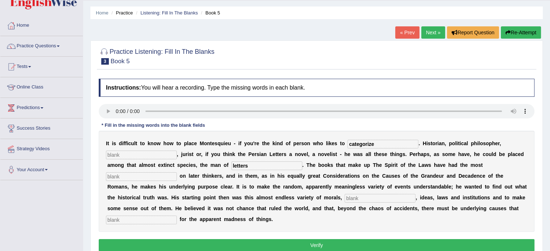
type input "letters"
type input "influence"
type input "customs"
type input "account"
click at [308, 239] on button "Verify" at bounding box center [317, 245] width 436 height 12
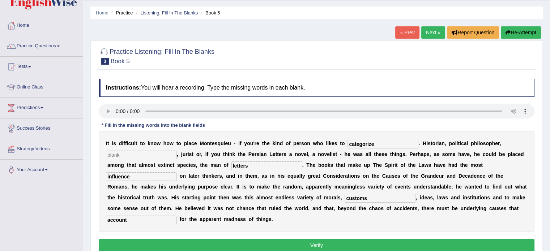
click at [167, 152] on input "text" at bounding box center [141, 155] width 71 height 9
type input "as"
click at [266, 240] on button "Verify" at bounding box center [317, 245] width 436 height 12
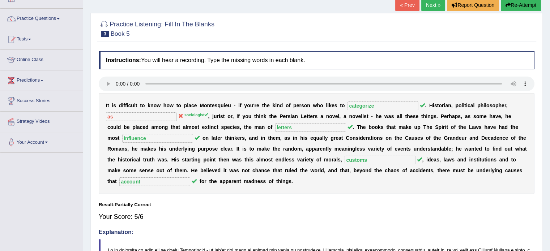
scroll to position [48, 0]
click at [525, 6] on button "Re-Attempt" at bounding box center [521, 5] width 40 height 12
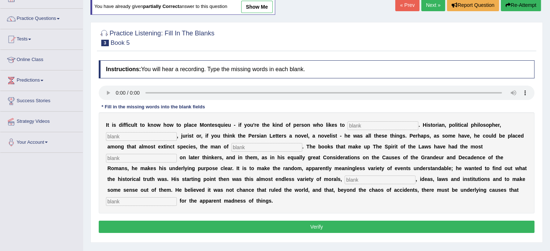
click at [376, 125] on input "text" at bounding box center [383, 126] width 71 height 9
type input "categorize"
type input "sociologist"
type input "letters"
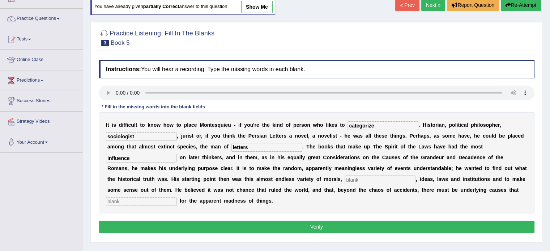
type input "influence"
type input "s"
type input "customs"
type input "account"
click at [346, 221] on button "Verify" at bounding box center [317, 227] width 436 height 12
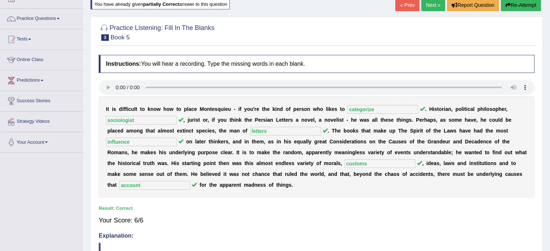
click at [434, 5] on link "Next »" at bounding box center [433, 5] width 24 height 12
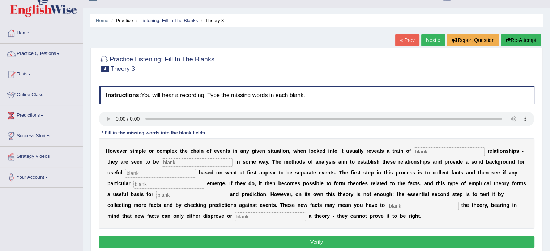
scroll to position [29, 0]
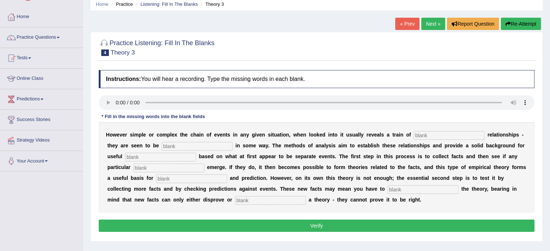
click at [423, 136] on input "text" at bounding box center [449, 135] width 71 height 9
click at [437, 132] on input "text" at bounding box center [449, 135] width 71 height 9
type input "course"
type input "link"
type input "generalizations"
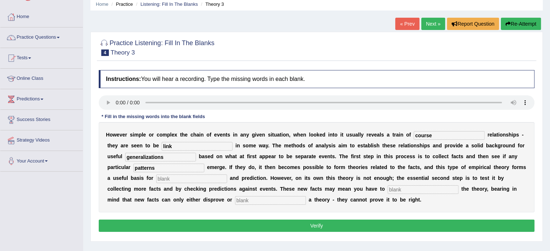
type input "patterns"
type input "analyzis"
type input "m"
type input "o"
type input "modofy"
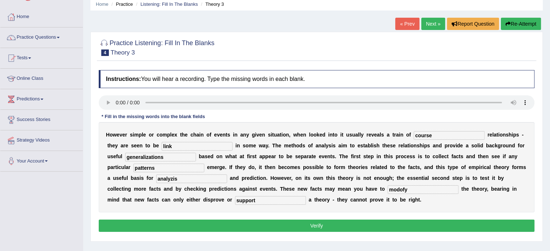
type input "support"
click at [410, 187] on input "modofy" at bounding box center [423, 190] width 71 height 9
type input "modify"
click at [184, 178] on input "analyzis" at bounding box center [191, 179] width 71 height 9
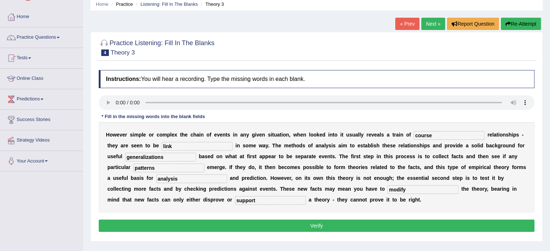
type input "analysis"
click at [259, 226] on button "Verify" at bounding box center [317, 226] width 436 height 12
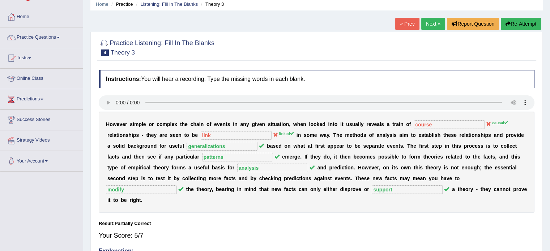
click at [511, 23] on button "Re-Attempt" at bounding box center [521, 24] width 40 height 12
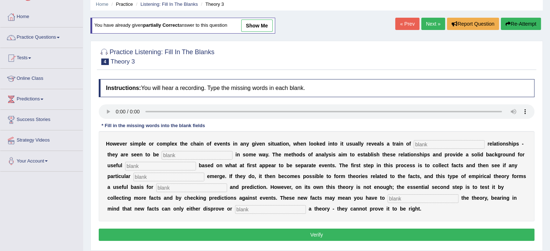
scroll to position [29, 0]
click at [419, 144] on input "text" at bounding box center [449, 144] width 71 height 9
click at [440, 141] on input "text" at bounding box center [449, 144] width 71 height 9
type input "causal"
type input "i"
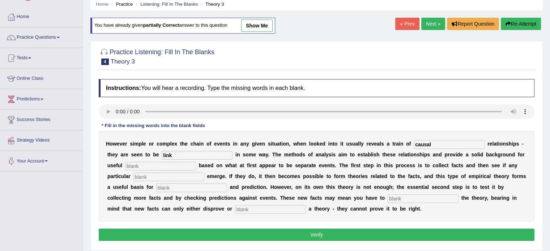
type input "link"
type input "generalizations"
type input "patterns"
type input "analysis"
type input "modify"
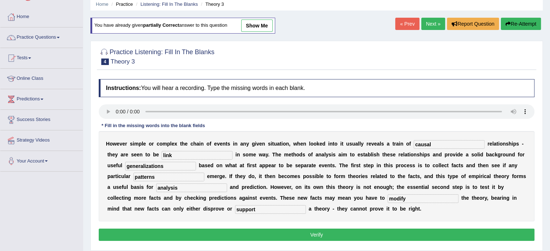
type input "support"
click at [357, 231] on button "Verify" at bounding box center [317, 235] width 436 height 12
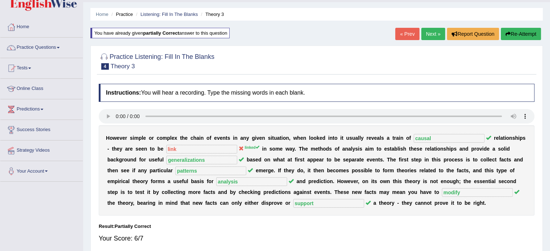
scroll to position [19, 0]
click at [513, 35] on button "Re-Attempt" at bounding box center [521, 34] width 40 height 12
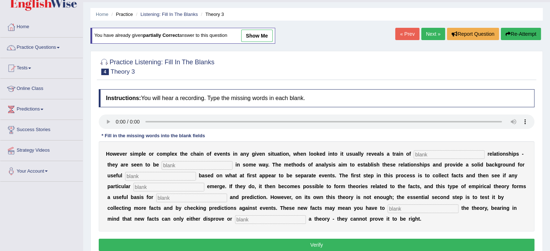
scroll to position [19, 0]
click at [199, 163] on input "text" at bounding box center [197, 165] width 71 height 9
drag, startPoint x: 231, startPoint y: 33, endPoint x: 222, endPoint y: 85, distance: 52.4
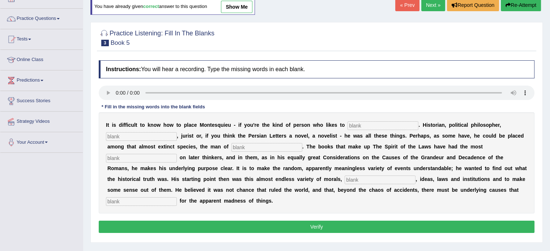
scroll to position [48, 0]
click at [434, 5] on link "Next »" at bounding box center [433, 5] width 24 height 12
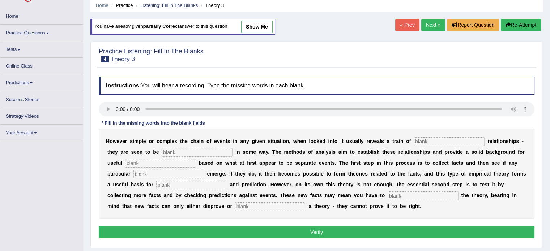
scroll to position [36, 0]
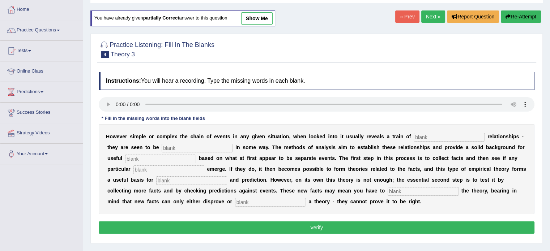
click at [424, 16] on link "Next »" at bounding box center [433, 16] width 24 height 12
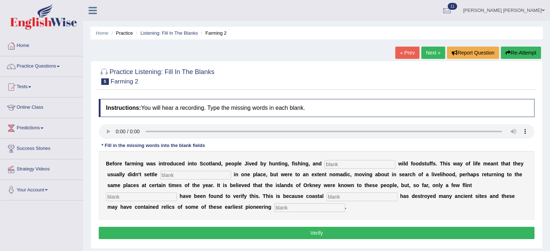
click at [370, 160] on input "text" at bounding box center [359, 164] width 71 height 9
type input "gathering"
click at [201, 173] on input "text" at bounding box center [195, 175] width 71 height 9
type input "permanently"
type input "tools"
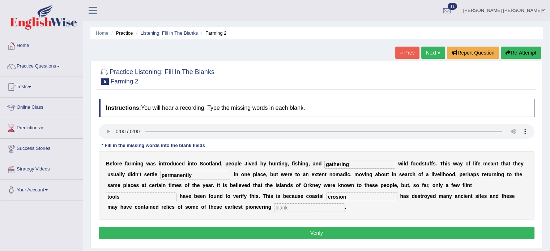
type input "erosion"
type input "colonists"
click at [291, 231] on button "Verify" at bounding box center [317, 233] width 436 height 12
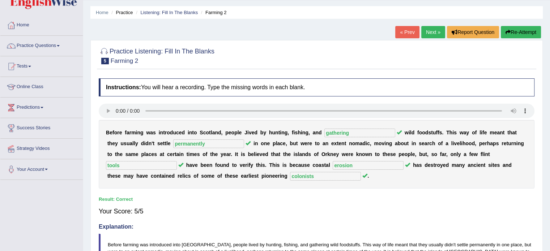
scroll to position [22, 0]
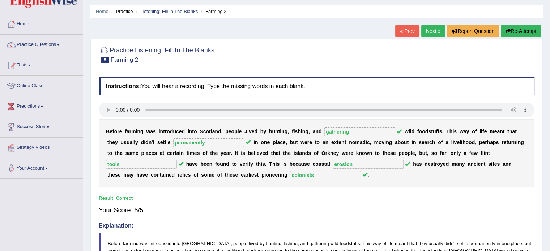
click at [434, 29] on link "Next »" at bounding box center [433, 31] width 24 height 12
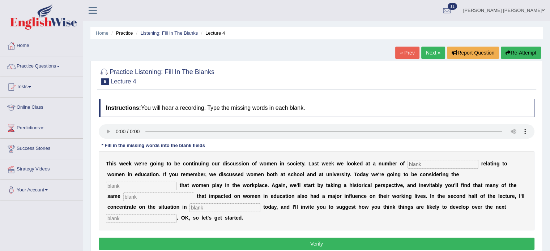
scroll to position [34, 0]
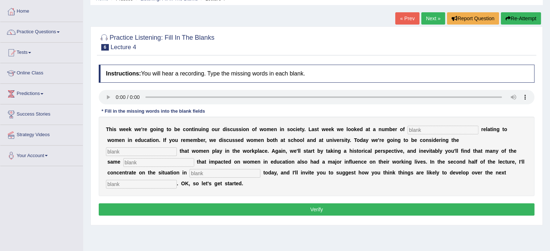
click at [432, 123] on div "T h i s w e e k w e ' r e g o i n g t o b e c o n t i n u i n g o u r d i s c u…" at bounding box center [317, 157] width 436 height 80
click at [431, 128] on input "text" at bounding box center [443, 130] width 71 height 9
type input "issues"
type input "rolles"
type input "events"
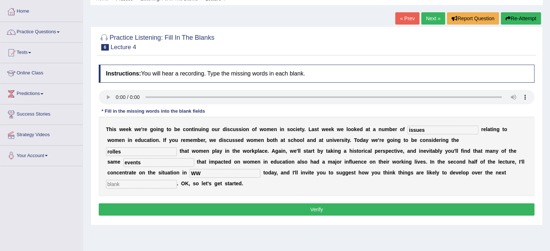
type input "W"
type input "e"
type input "Europe"
type input "decade"
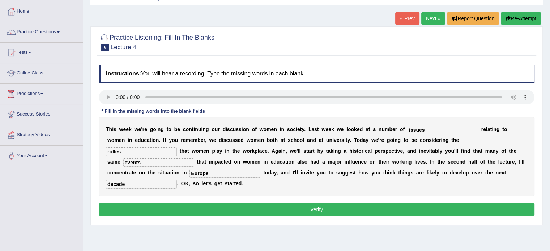
click at [388, 208] on button "Verify" at bounding box center [317, 210] width 436 height 12
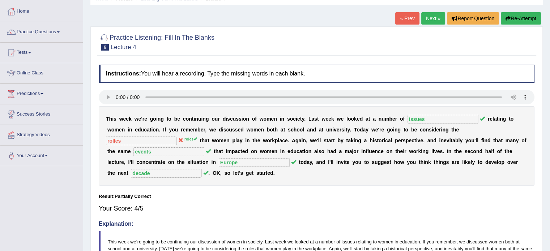
click at [436, 22] on link "Next »" at bounding box center [433, 18] width 24 height 12
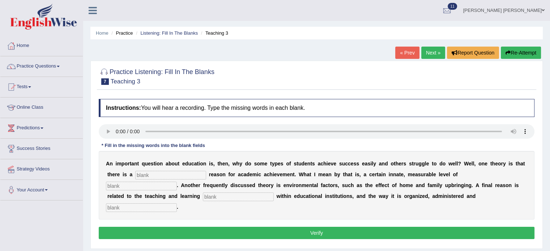
click at [109, 120] on div "Instructions: You will hear a recording. Type the missing words in each blank. …" at bounding box center [316, 170] width 439 height 150
click at [182, 174] on input "text" at bounding box center [170, 175] width 71 height 9
type input "genetic"
type input "intelligence"
type input "within"
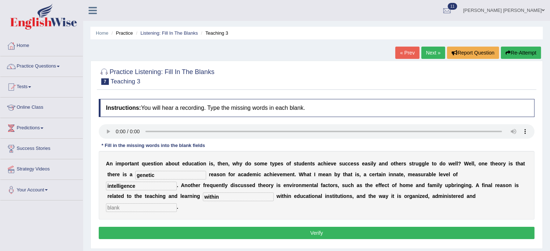
type input "A"
type input "assest"
drag, startPoint x: 346, startPoint y: 229, endPoint x: 350, endPoint y: 229, distance: 4.0
click at [347, 231] on button "Verify" at bounding box center [317, 233] width 436 height 12
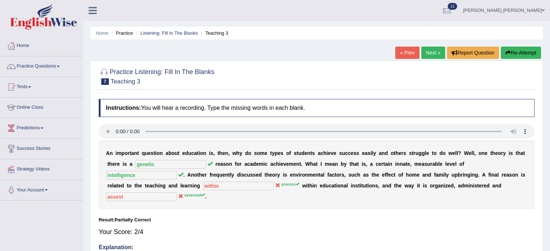
click at [503, 54] on button "Re-Attempt" at bounding box center [521, 53] width 40 height 12
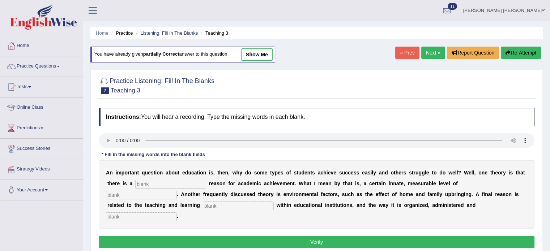
click at [150, 184] on input "text" at bounding box center [170, 184] width 71 height 9
click at [160, 178] on div "A n i m p o r t a n t q u e s t i o n a b o u t e d u c a t i o n i s , t h e n…" at bounding box center [317, 194] width 436 height 69
click at [160, 182] on input "text" at bounding box center [170, 184] width 71 height 9
type input "genetic"
type input "intelligence"
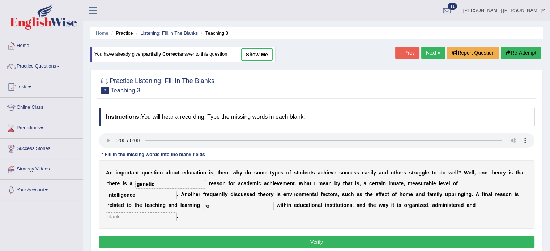
type input "r"
type input "process"
type input "assested"
click at [179, 242] on button "Verify" at bounding box center [317, 242] width 436 height 12
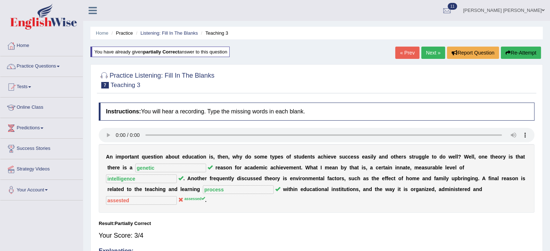
click at [434, 51] on link "Next »" at bounding box center [433, 53] width 24 height 12
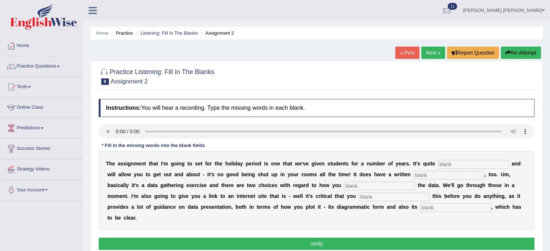
scroll to position [17, 0]
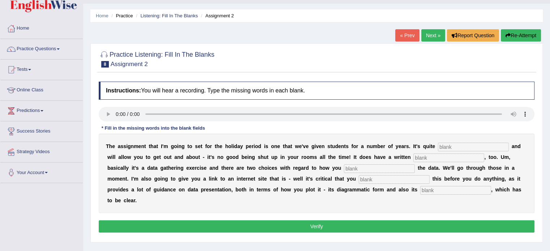
click at [470, 148] on input "text" at bounding box center [473, 147] width 71 height 9
type input "practical"
type input "element"
type input "collected"
type input "review"
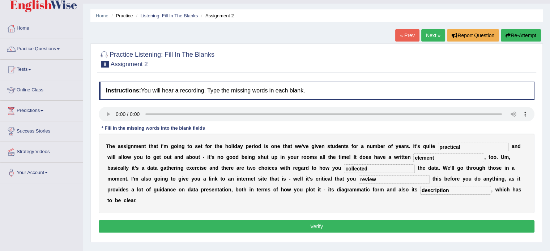
type input "description"
click at [352, 227] on button "Verify" at bounding box center [317, 227] width 436 height 12
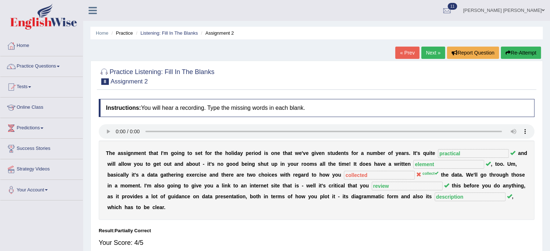
scroll to position [0, 0]
click at [436, 53] on link "Next »" at bounding box center [433, 53] width 24 height 12
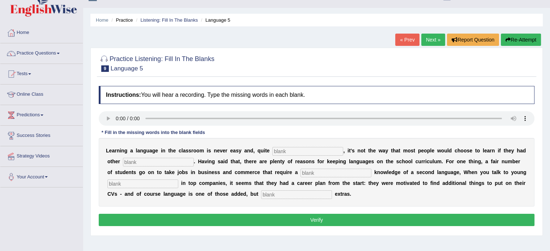
drag, startPoint x: 554, startPoint y: 48, endPoint x: 555, endPoint y: 72, distance: 24.6
click at [550, 57] on html "Toggle navigation Home Practice Questions Speaking Practice Read Aloud Repeat S…" at bounding box center [275, 112] width 550 height 251
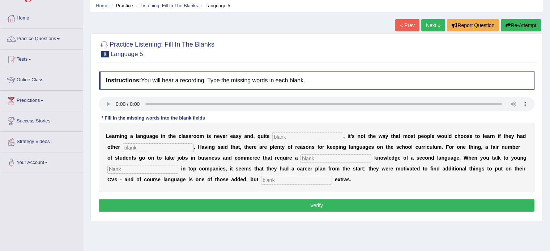
scroll to position [51, 0]
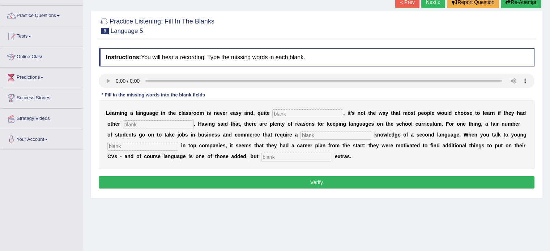
click at [308, 115] on input "text" at bounding box center [307, 114] width 71 height 9
type input "franquly"
type input "options"
type input "basic"
type input "employees"
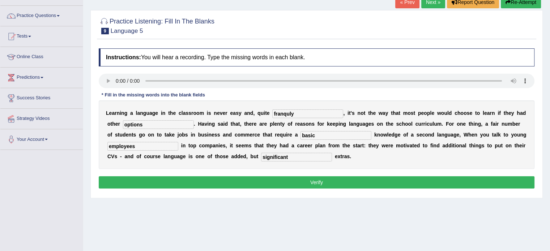
type input "significant"
click at [294, 116] on input "franquly" at bounding box center [307, 114] width 71 height 9
type input "francly"
click at [294, 181] on button "Verify" at bounding box center [317, 182] width 436 height 12
